Goal: Task Accomplishment & Management: Manage account settings

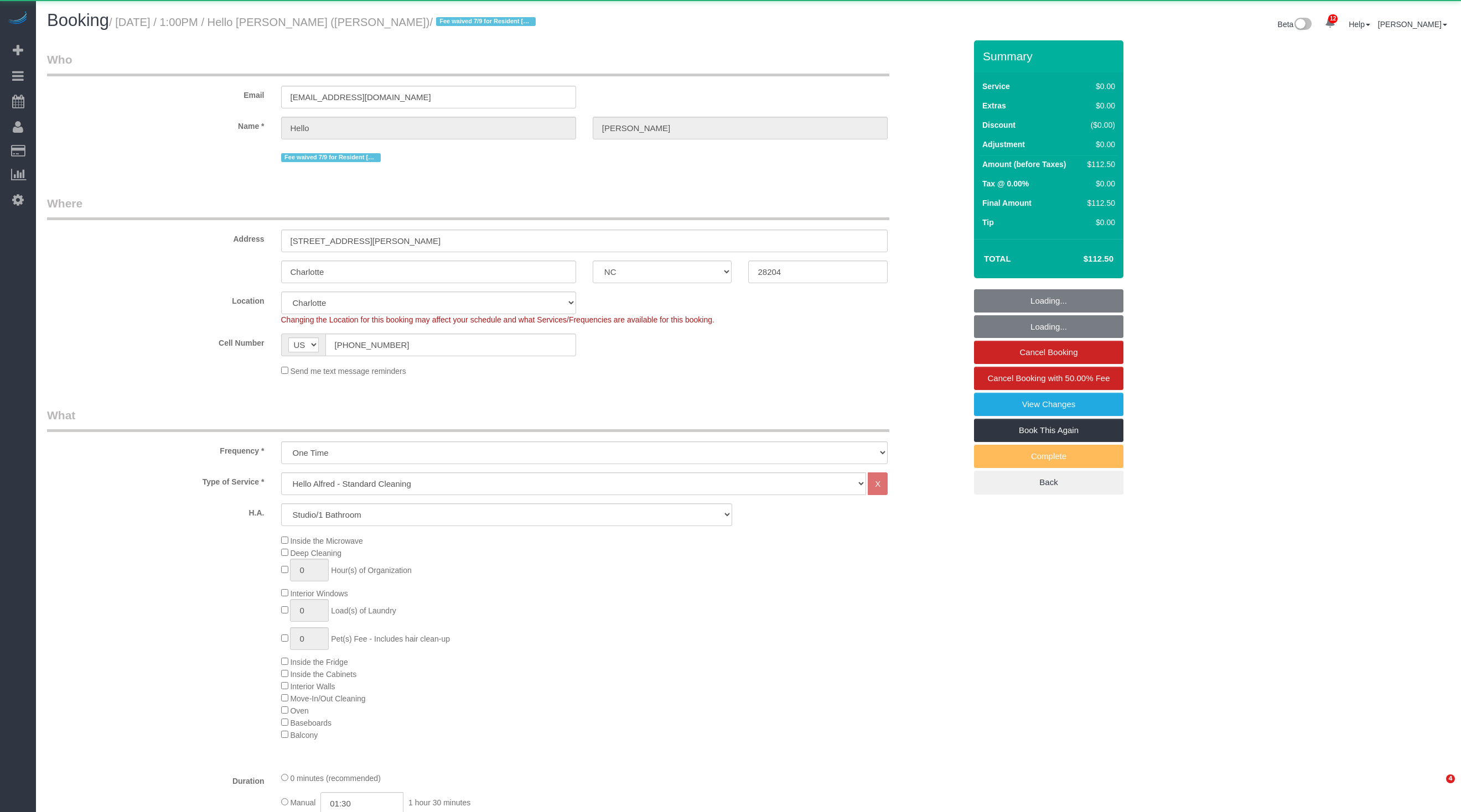
select select "NC"
select select "object:1320"
select select "spot1"
select select "number:89"
select select "number:90"
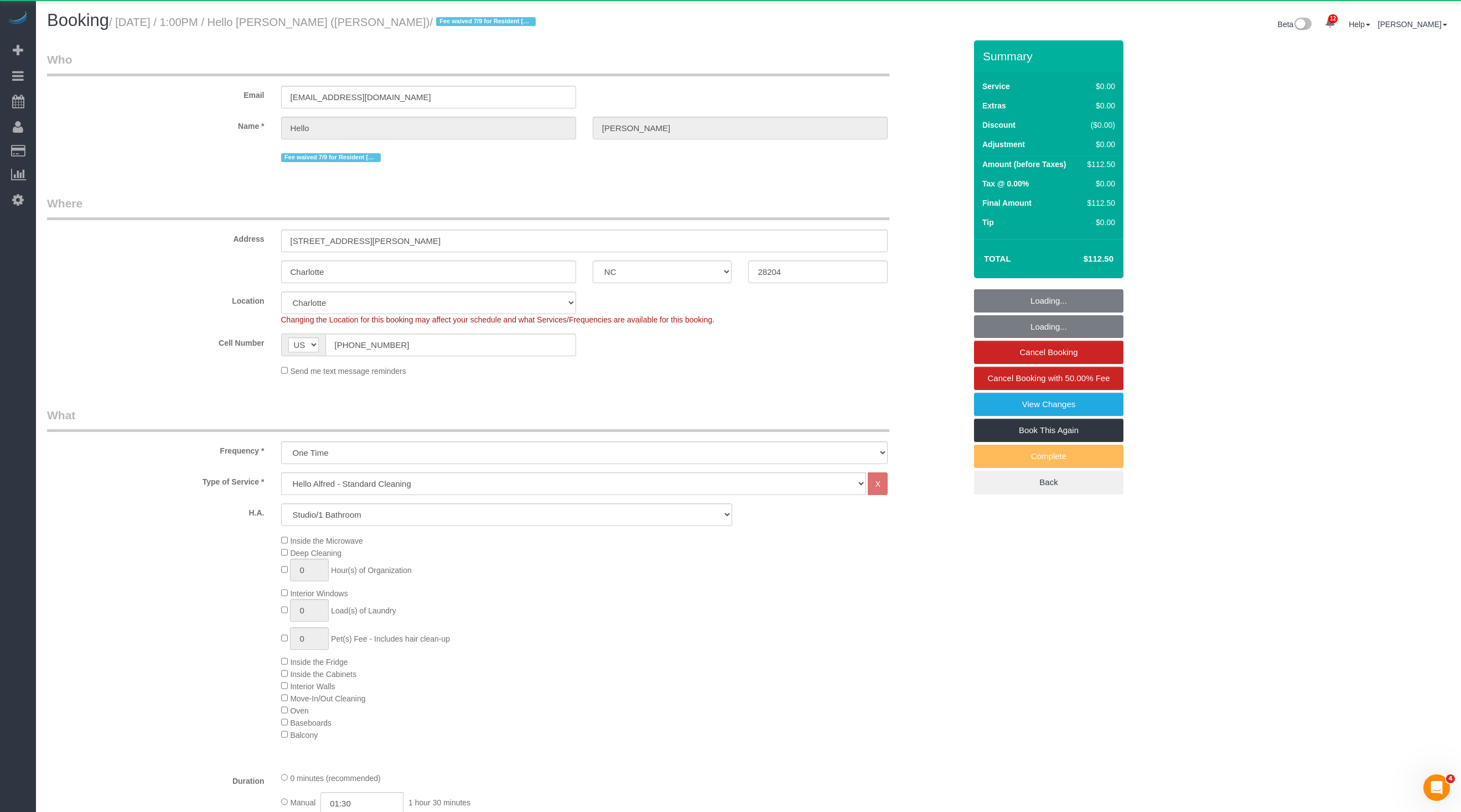
select select "number:15"
select select "number:5"
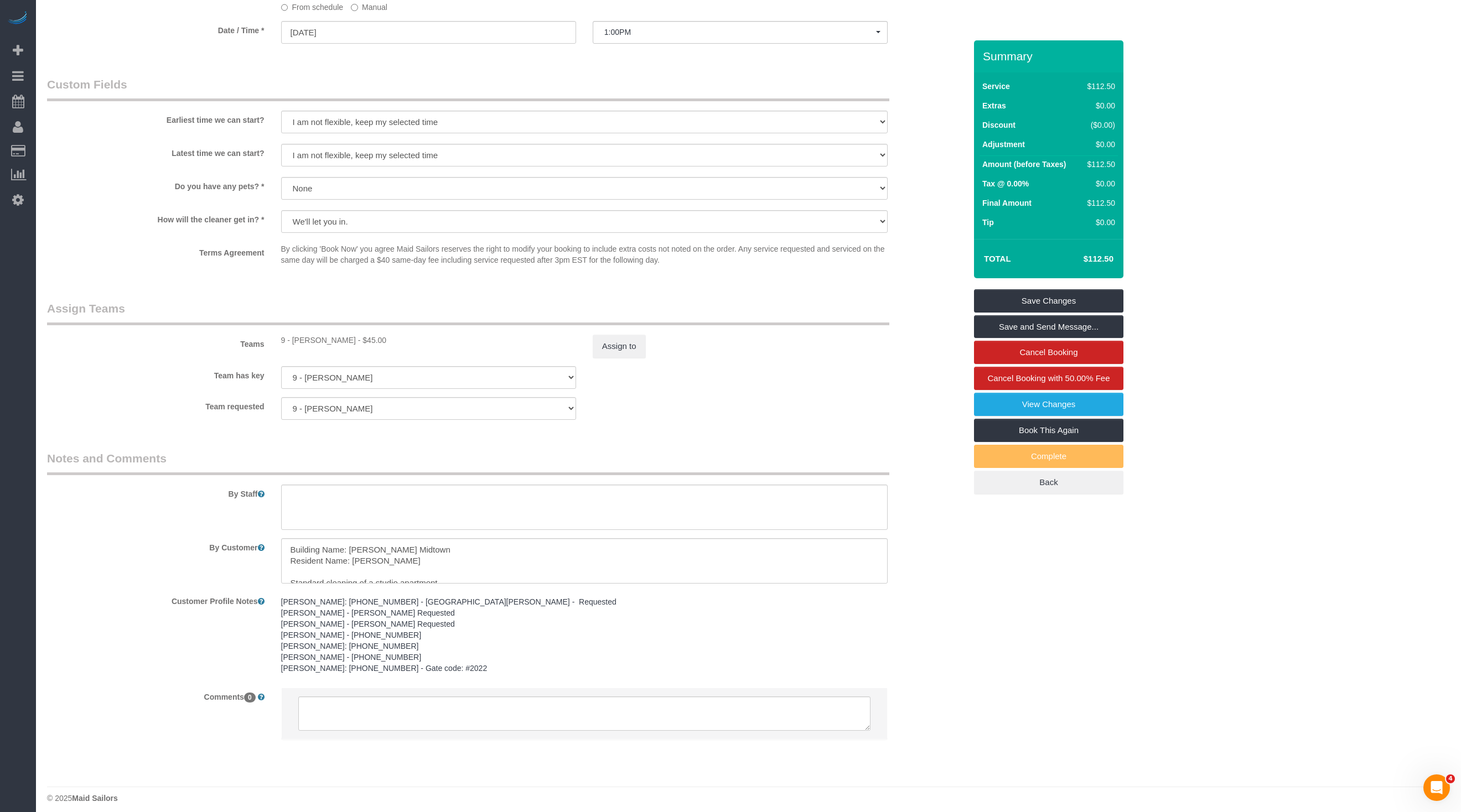
scroll to position [1108, 0]
drag, startPoint x: 351, startPoint y: 553, endPoint x: 440, endPoint y: 559, distance: 89.2
click at [440, 559] on textarea "To enrich screen reader interactions, please activate Accessibility in Grammarl…" at bounding box center [585, 557] width 607 height 45
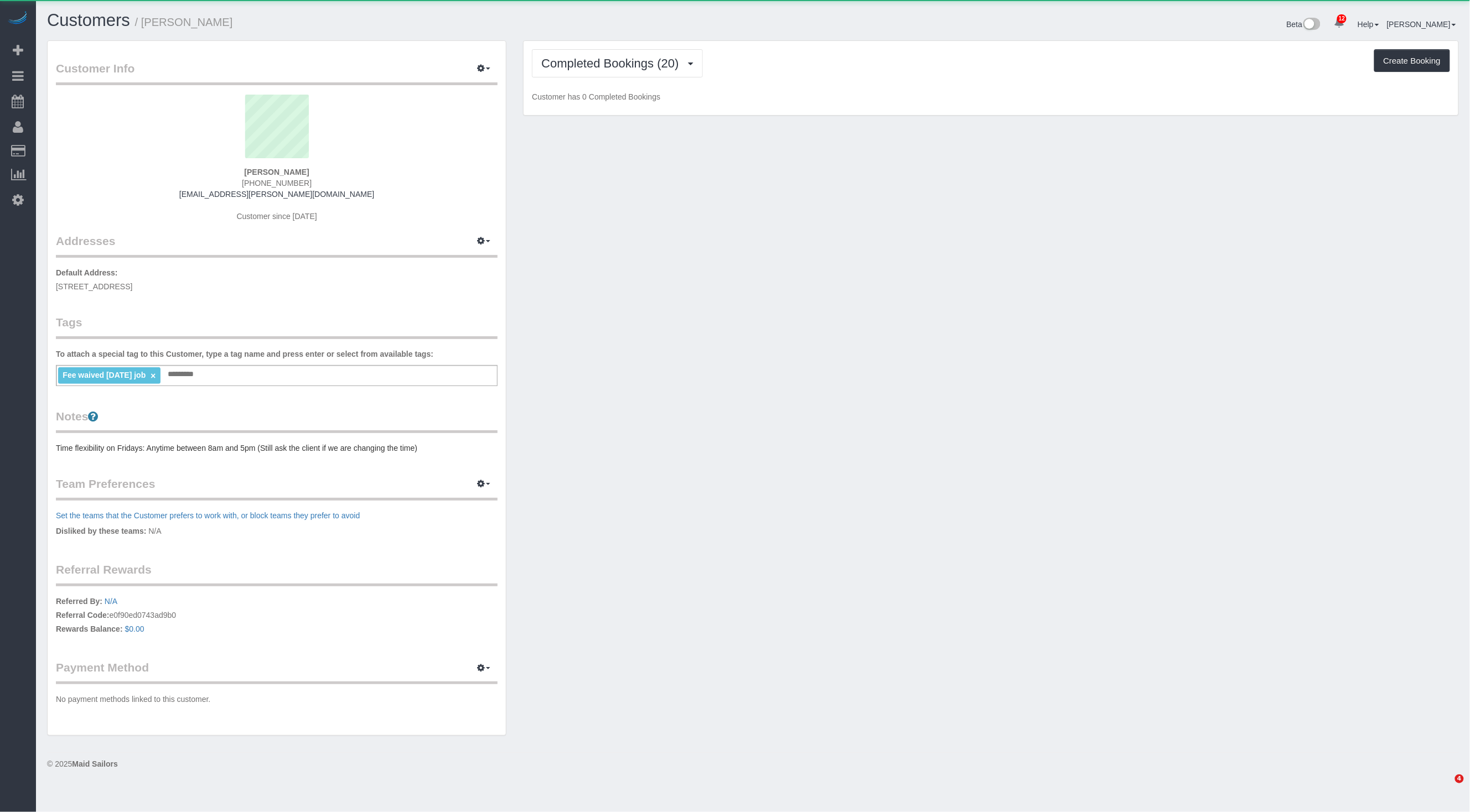
scroll to position [788, 1470]
click at [664, 64] on span "Completed Bookings (20)" at bounding box center [612, 63] width 143 height 14
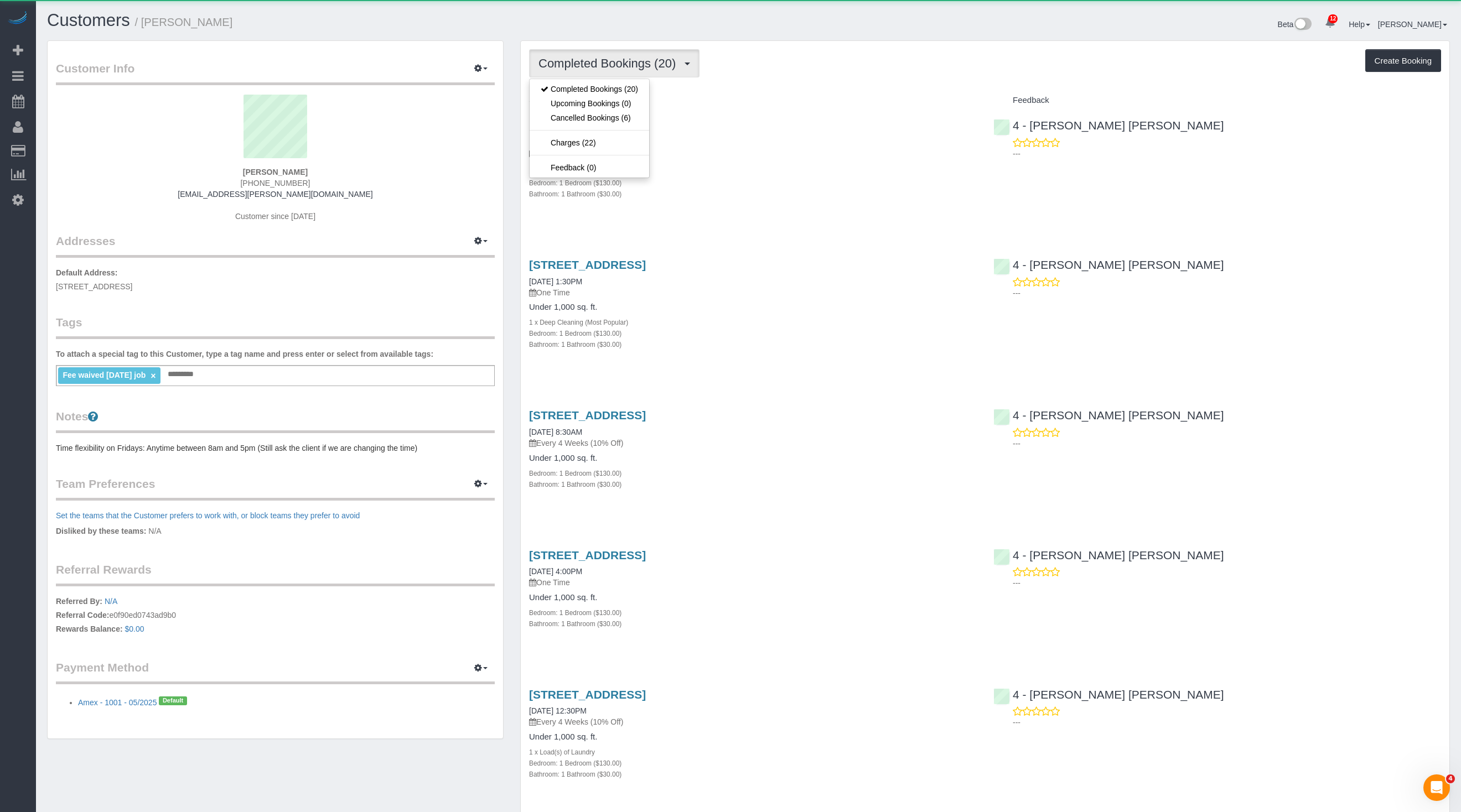
scroll to position [0, 0]
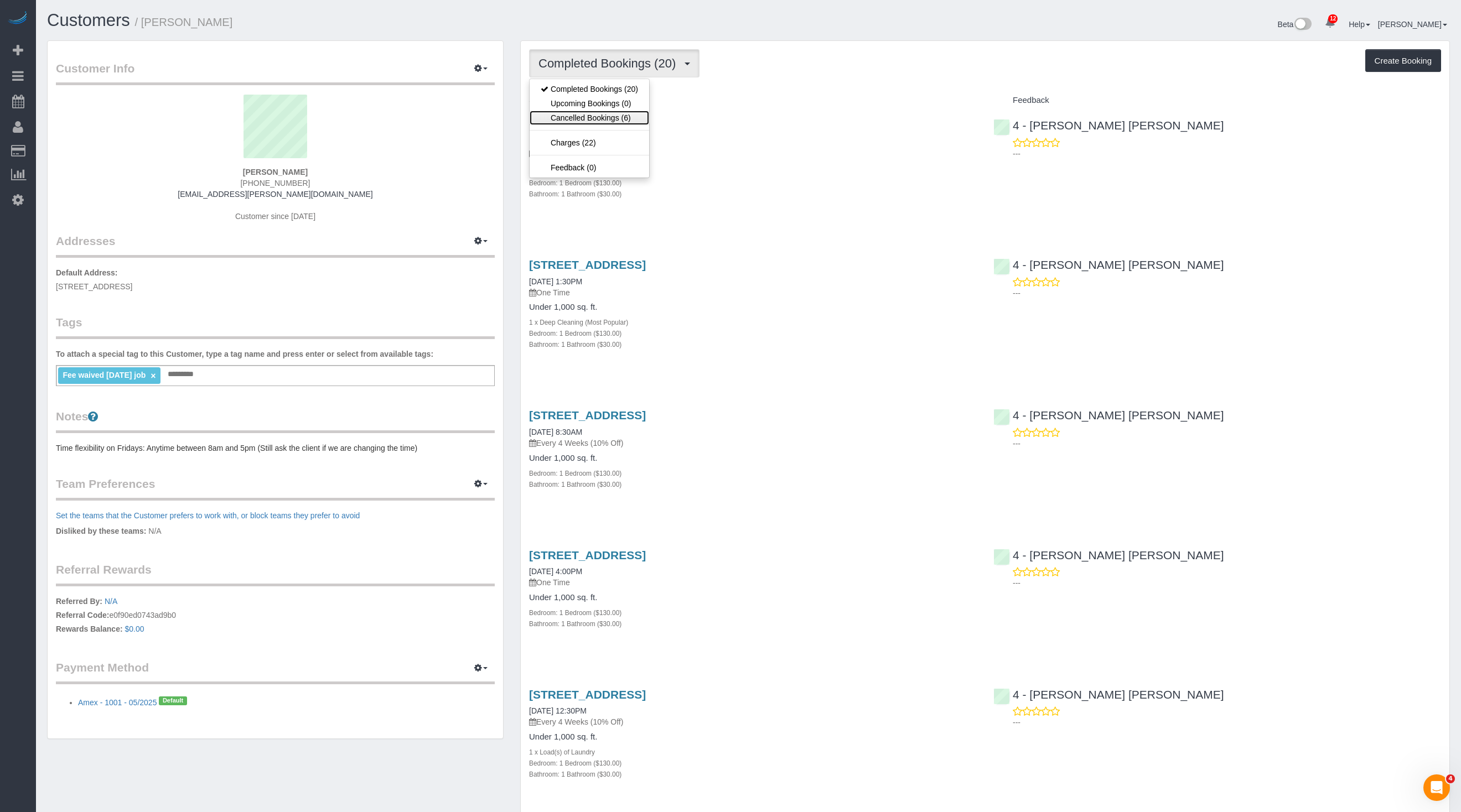
click at [613, 114] on link "Cancelled Bookings (6)" at bounding box center [589, 118] width 120 height 14
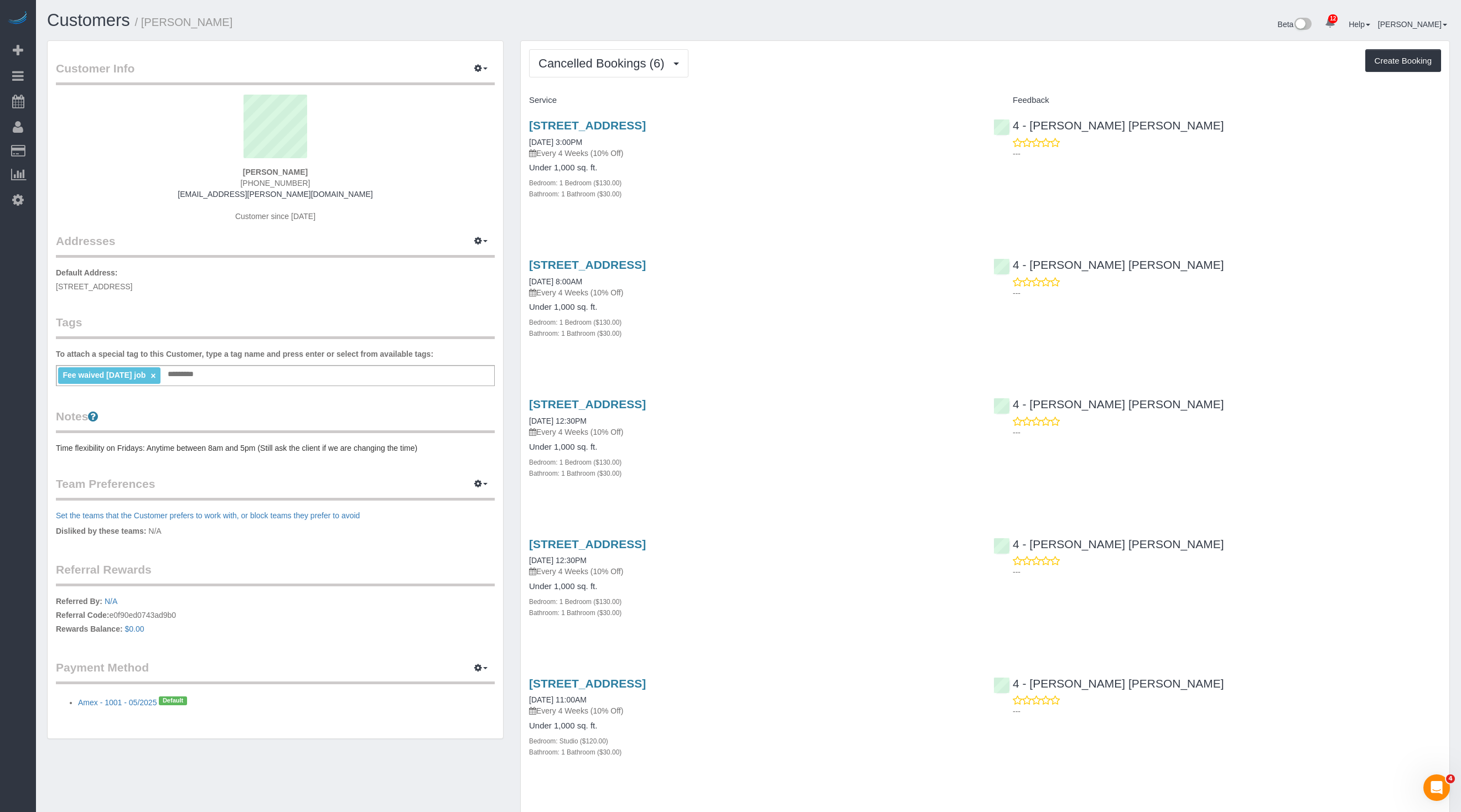
scroll to position [1014, 1461]
drag, startPoint x: 516, startPoint y: 141, endPoint x: 624, endPoint y: 140, distance: 108.0
click at [624, 140] on div "Cancelled Bookings (6) Completed Bookings (20) Upcoming Bookings (0) Cancelled …" at bounding box center [985, 509] width 947 height 937
copy link "09/12/2025 3:00PM"
